Goal: Task Accomplishment & Management: Manage account settings

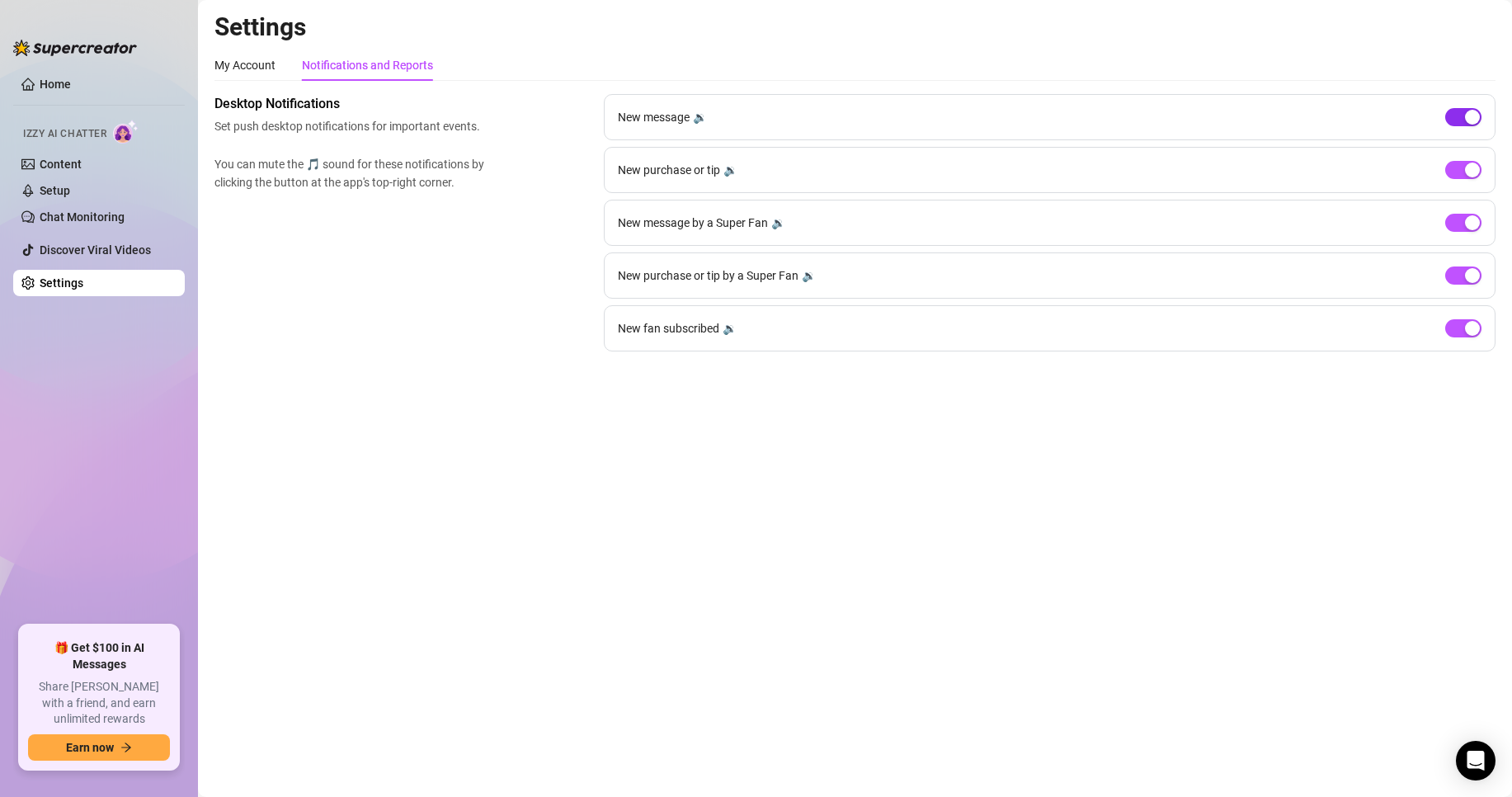
click at [1455, 119] on span "button" at bounding box center [1463, 117] width 36 height 18
click at [1464, 225] on button "button" at bounding box center [1463, 223] width 36 height 18
click at [1465, 327] on div "button" at bounding box center [1472, 328] width 15 height 15
click at [890, 437] on main "Settings My Account Notifications and Reports Profile image Your profile isn’t …" at bounding box center [854, 398] width 1314 height 797
click at [836, 449] on main "Settings My Account Notifications and Reports Profile image Your profile isn’t …" at bounding box center [854, 398] width 1314 height 797
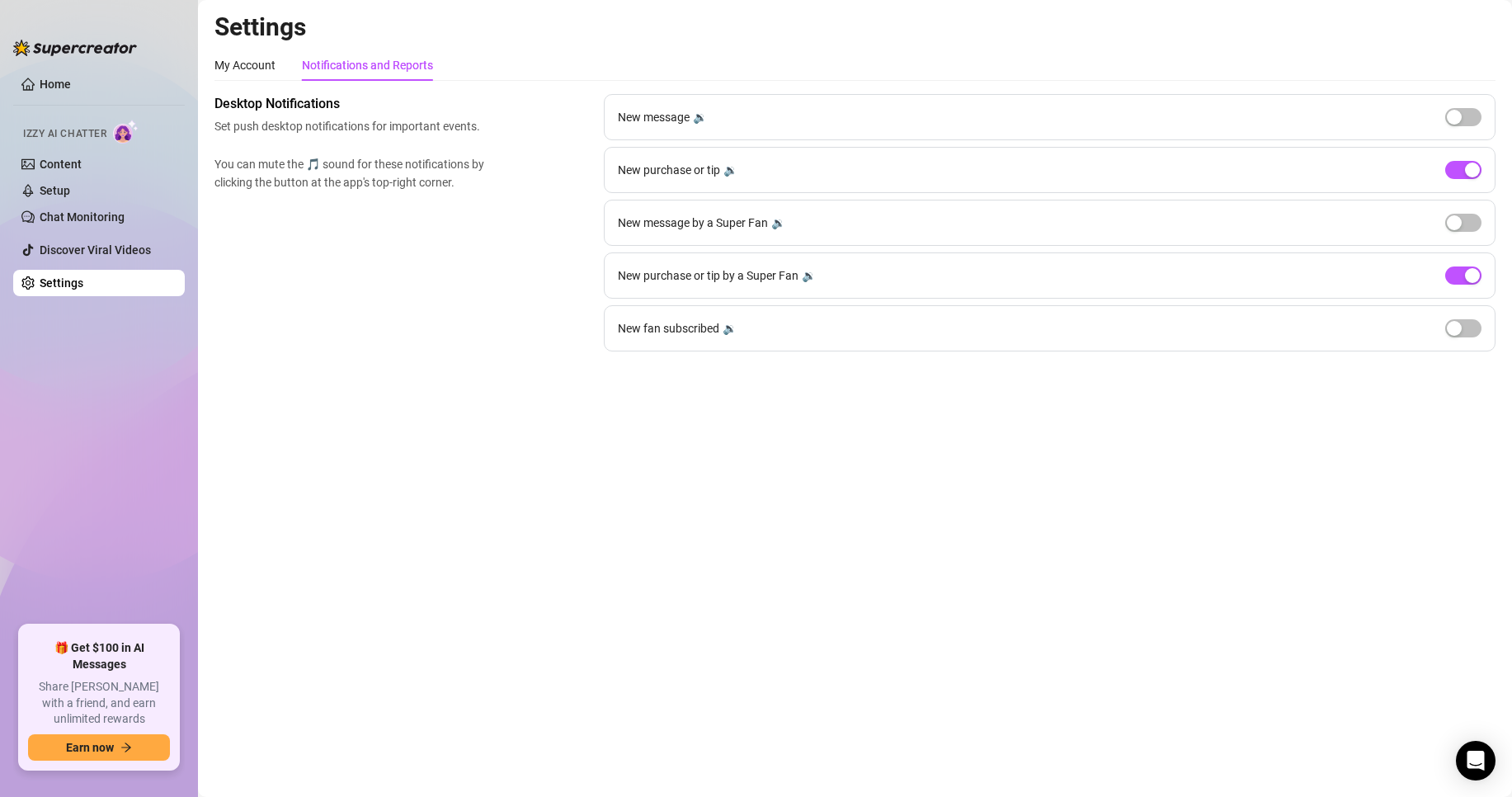
drag, startPoint x: 798, startPoint y: 482, endPoint x: 878, endPoint y: 336, distance: 166.5
click at [798, 482] on main "Settings My Account Notifications and Reports Profile image Your profile isn’t …" at bounding box center [854, 398] width 1314 height 797
click at [1471, 123] on div "button" at bounding box center [1472, 117] width 15 height 15
click at [1466, 224] on div "button" at bounding box center [1472, 223] width 15 height 15
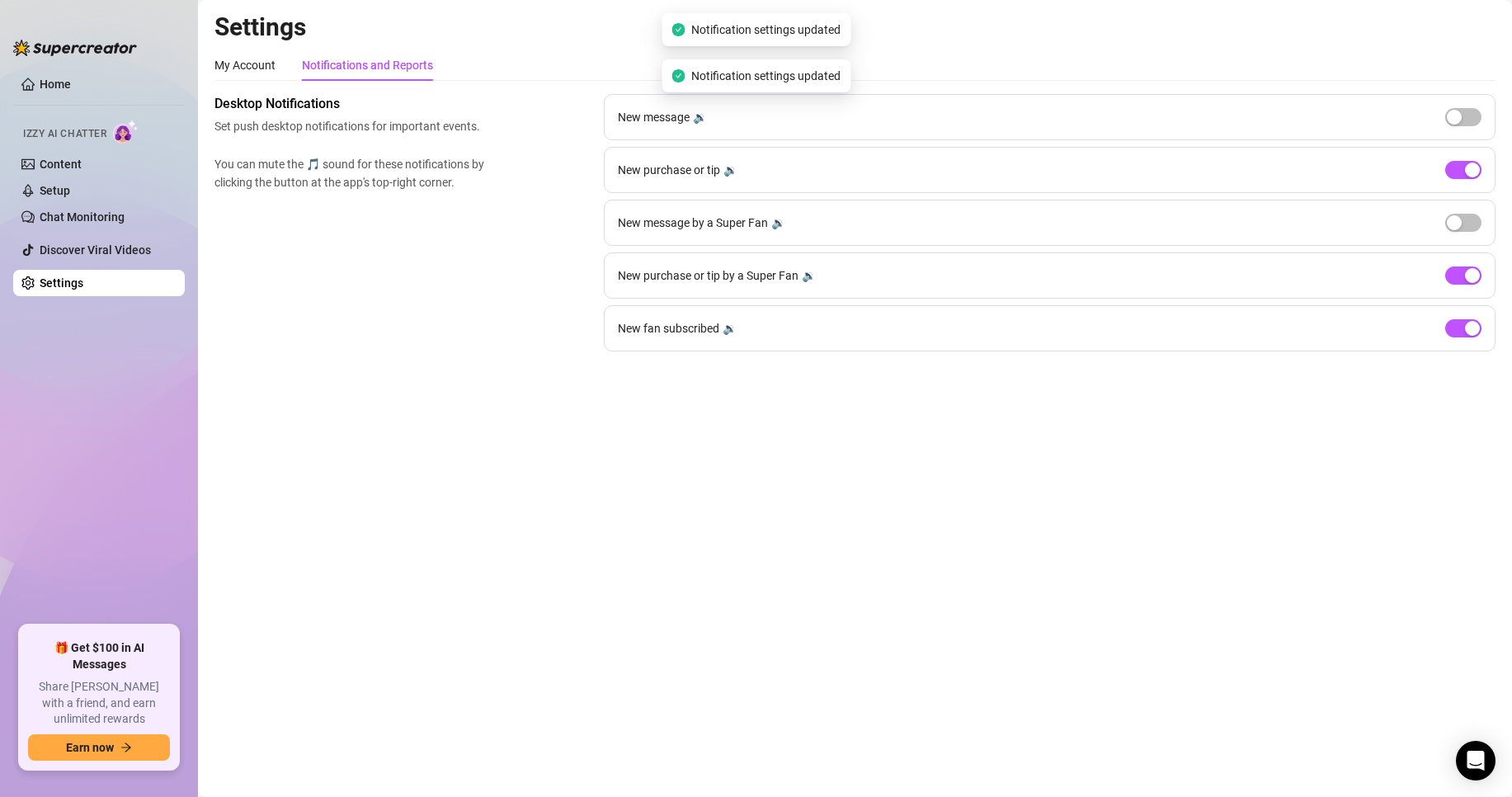
click at [1471, 317] on div "New fan subscribed 🔉" at bounding box center [1049, 328] width 891 height 46
click at [1474, 327] on div "button" at bounding box center [1472, 328] width 15 height 15
click at [1069, 435] on main "Settings My Account Notifications and Reports Profile image Your profile isn’t …" at bounding box center [854, 398] width 1314 height 797
